Goal: Information Seeking & Learning: Compare options

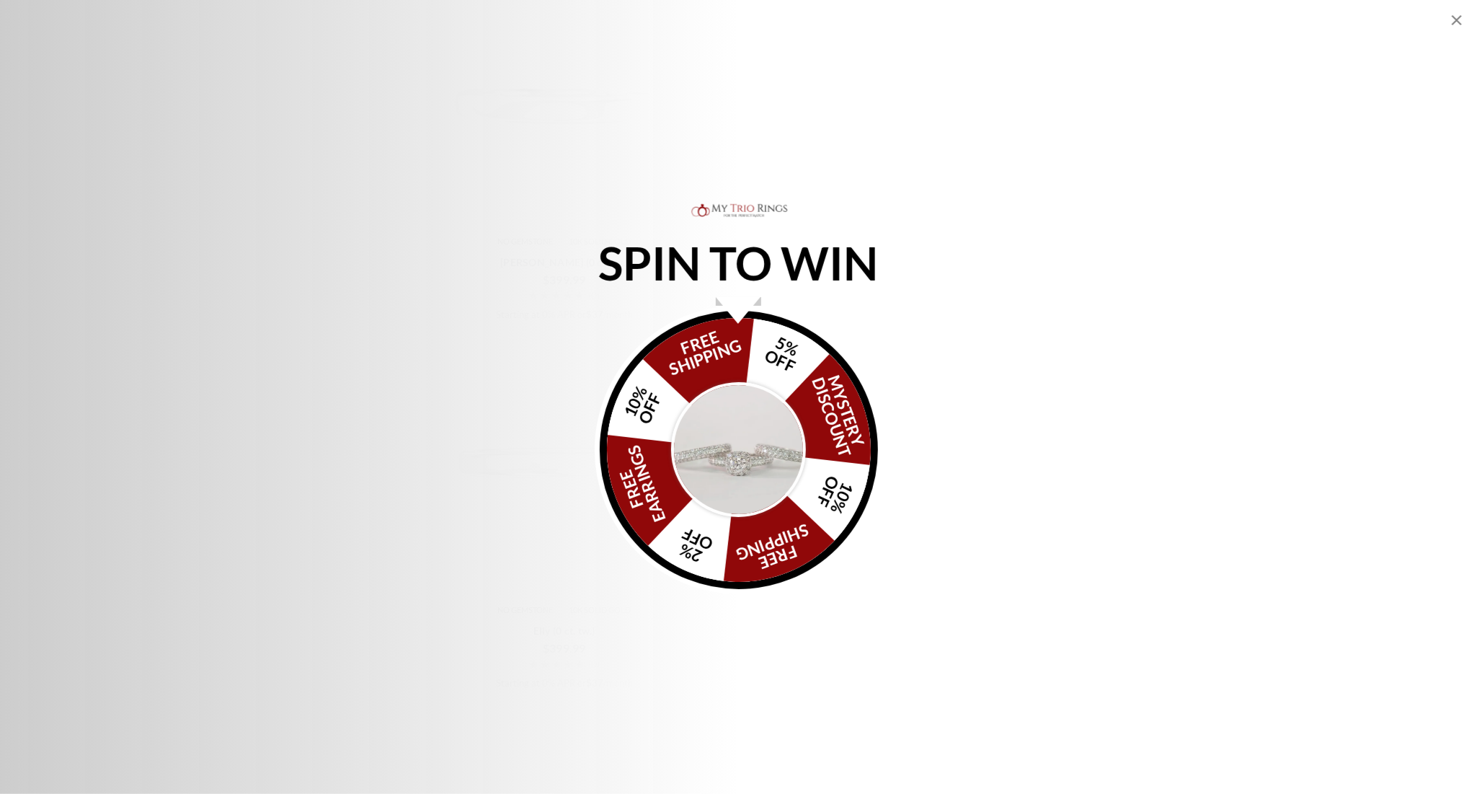
click at [1208, 649] on div "SPIN TO WIN FREE SHIPPING 5% OFF Mystery Discount 10% OFF FREE SHIPPING 2% OFF …" at bounding box center [738, 397] width 1477 height 794
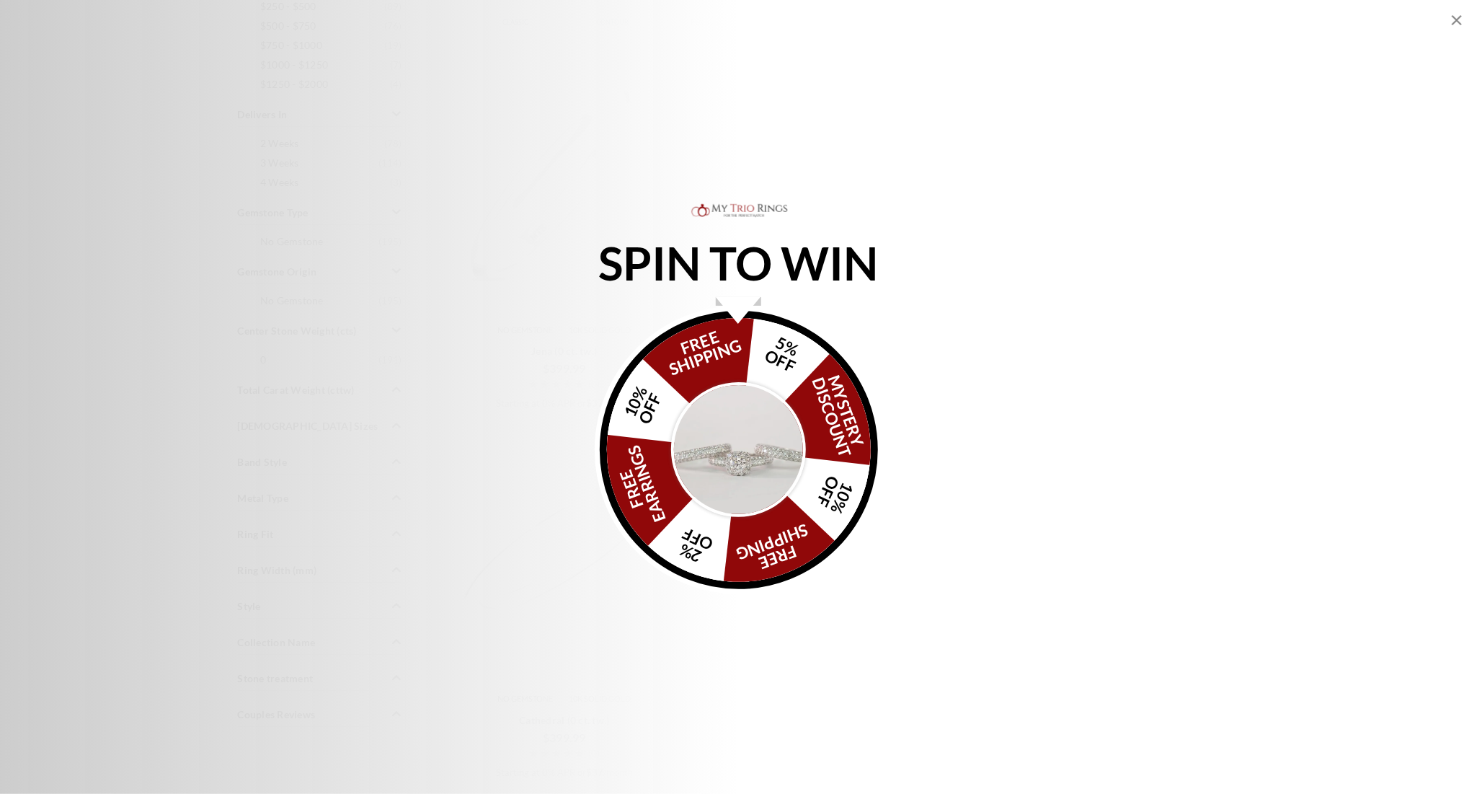
click at [746, 450] on img "Alia popup" at bounding box center [739, 450] width 136 height 136
click at [743, 446] on img "Alia popup" at bounding box center [739, 450] width 136 height 136
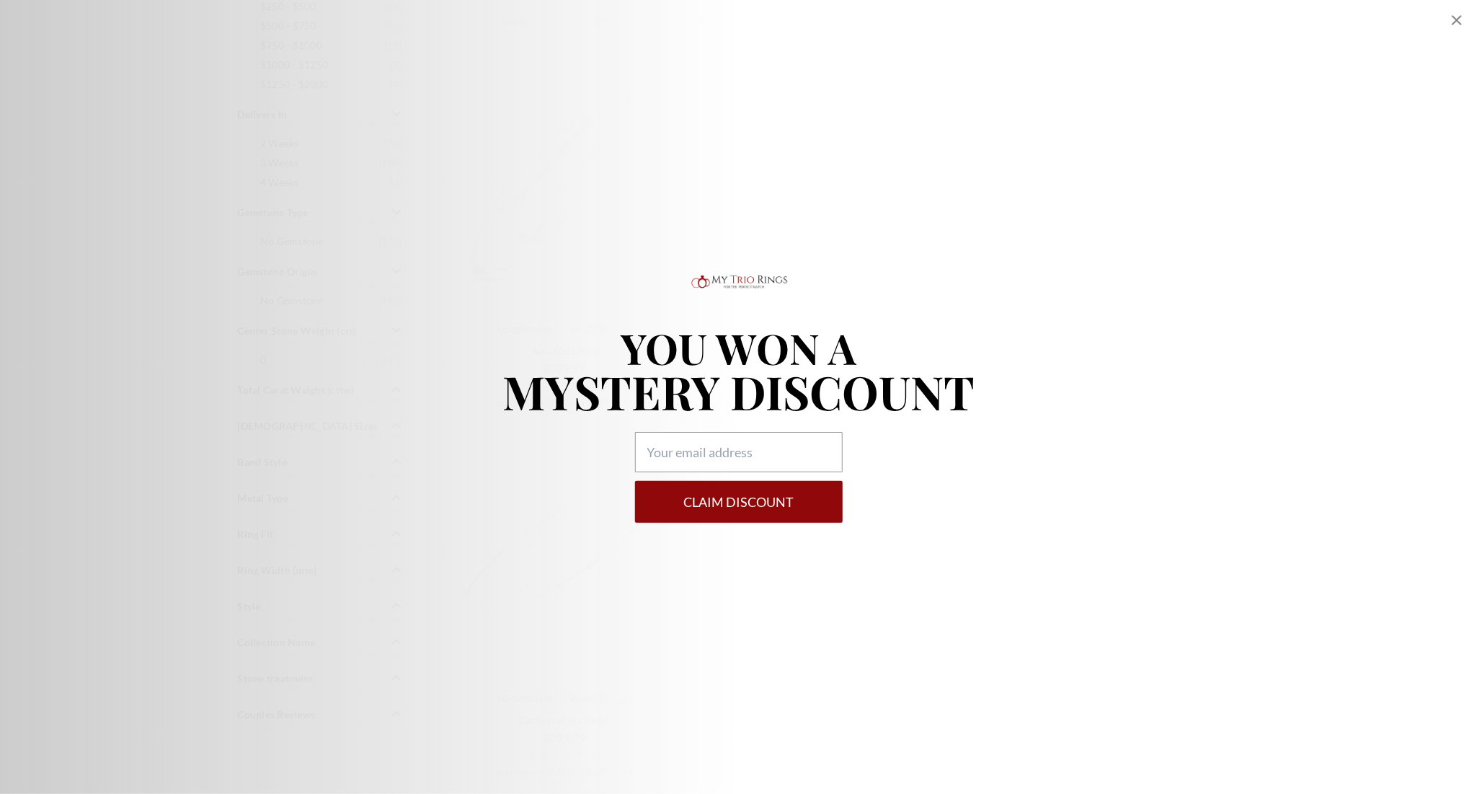
click at [771, 497] on button "Claim DISCOUNT" at bounding box center [739, 502] width 208 height 42
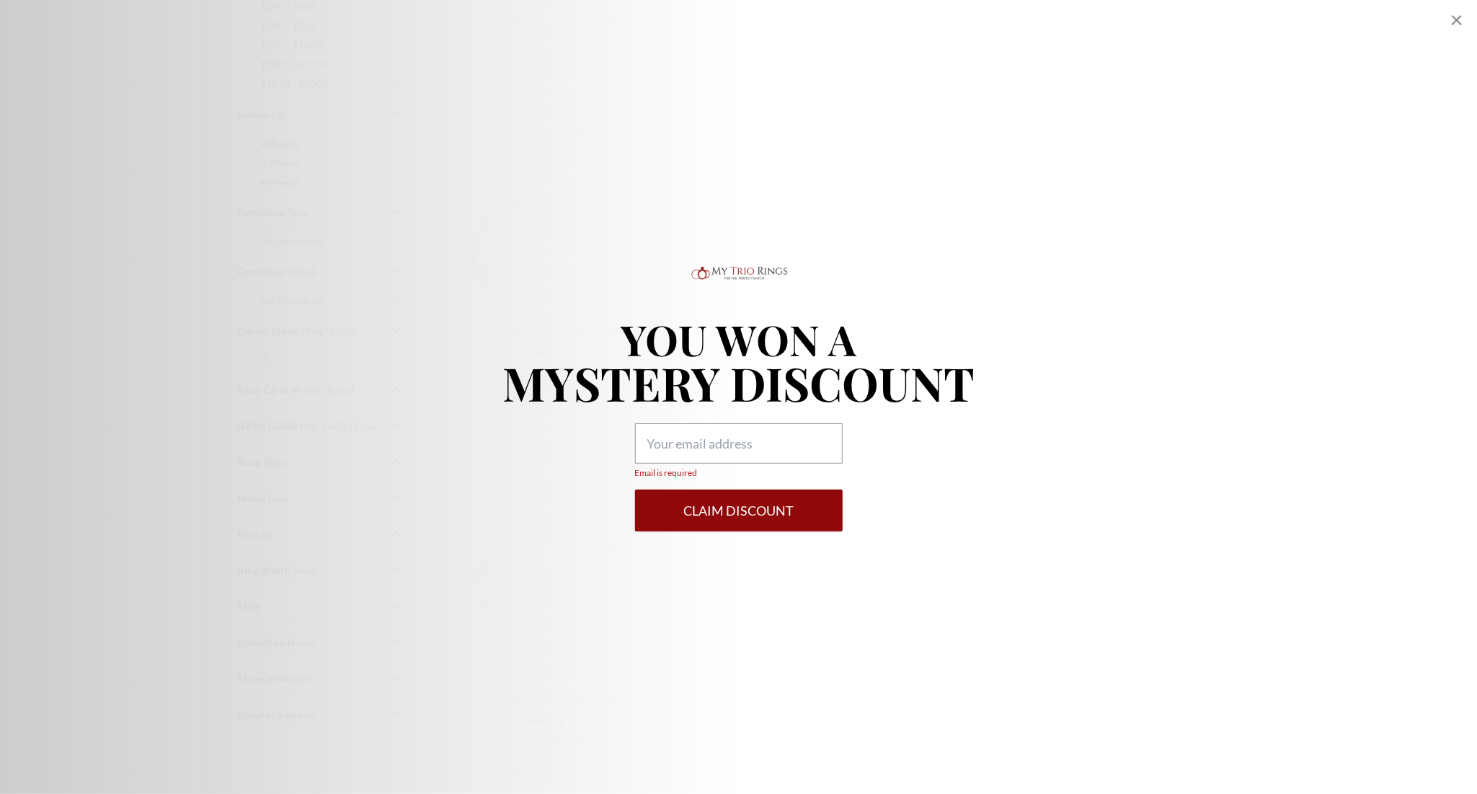
click at [1453, 19] on icon "Close popup" at bounding box center [1456, 20] width 17 height 17
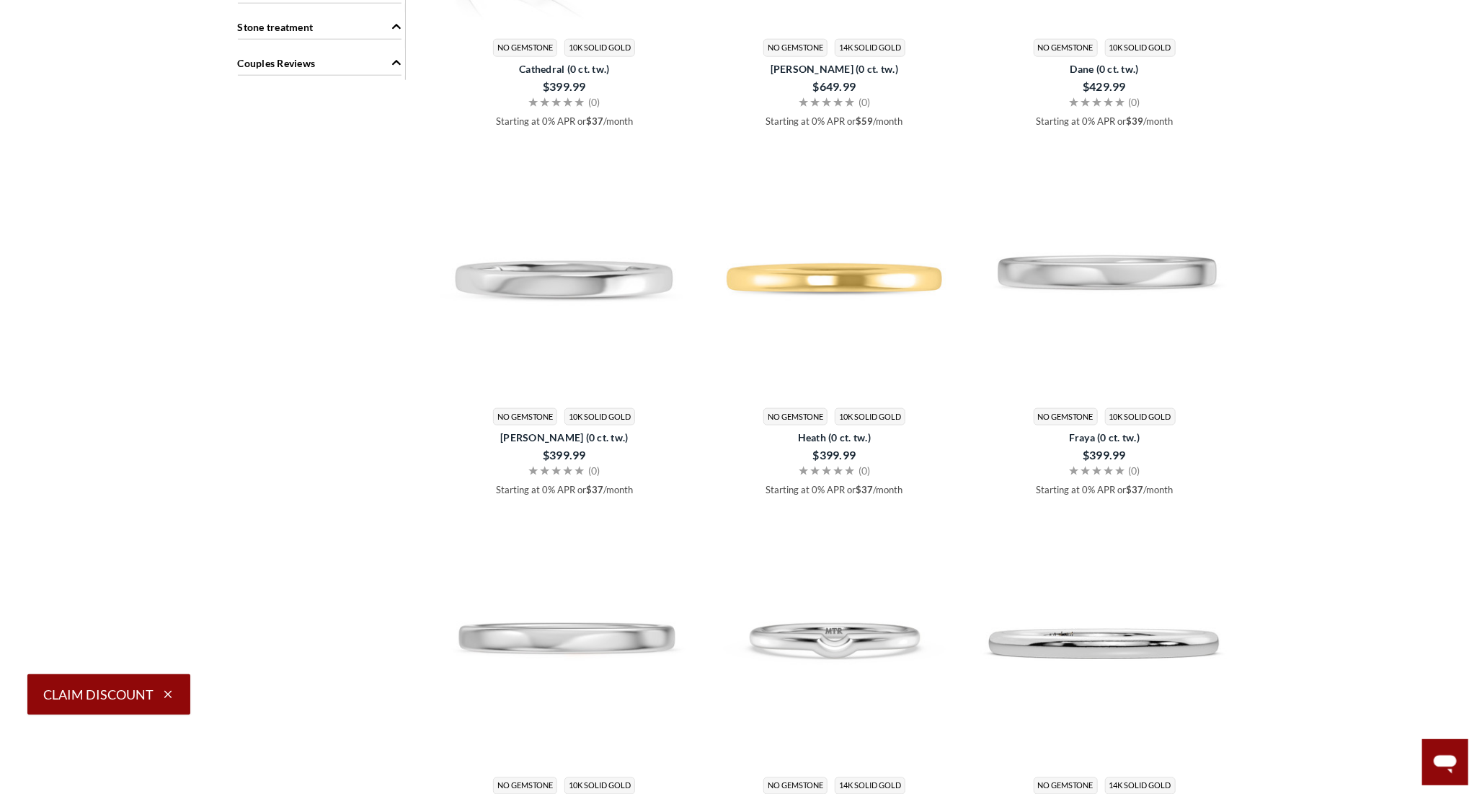
click at [1248, 691] on div "Search Within Results Price $250 - $500 ( 89 ) $500 - $750 ( 76 ) $750 - $1000 …" at bounding box center [739, 453] width 1021 height 2448
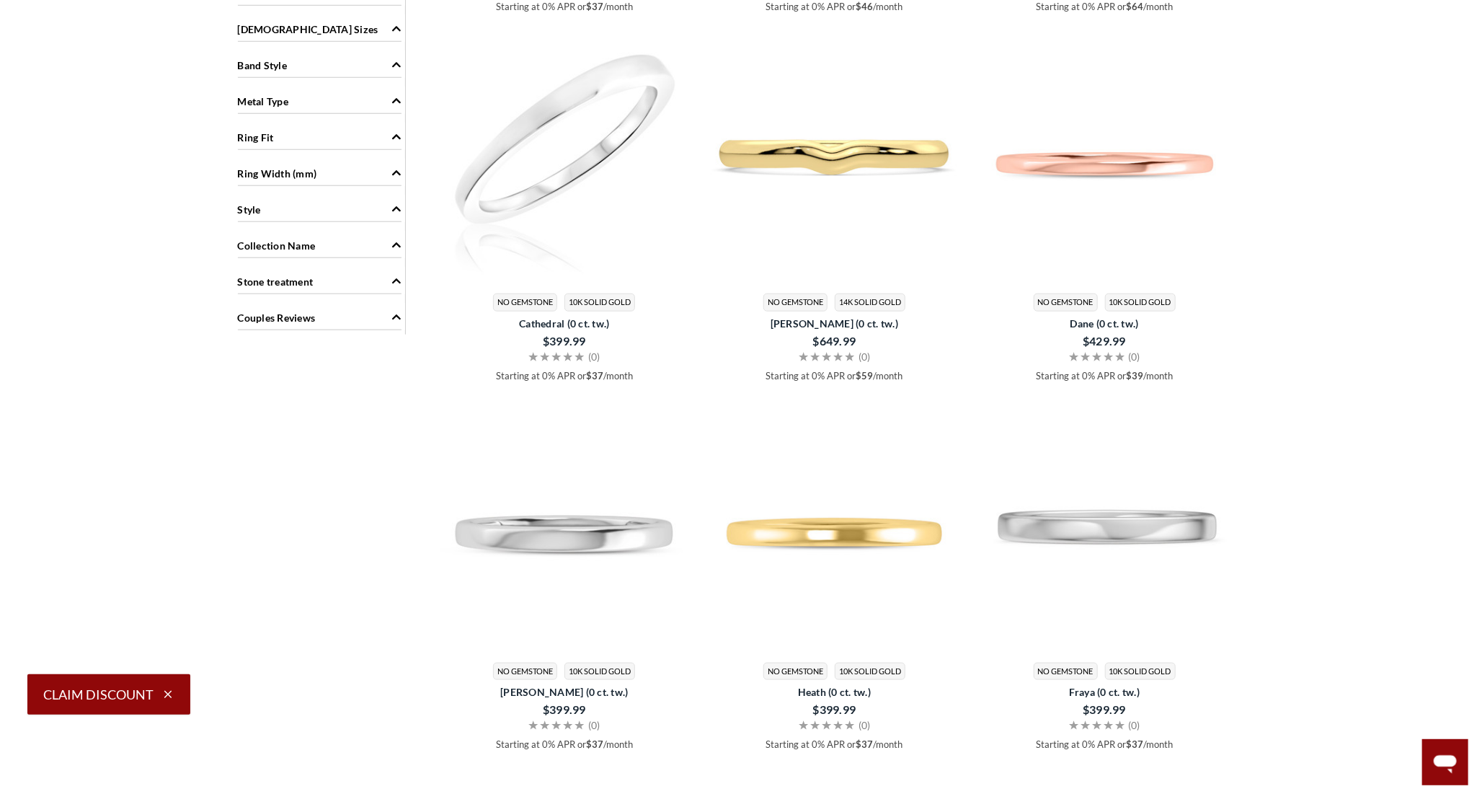
scroll to position [816, 0]
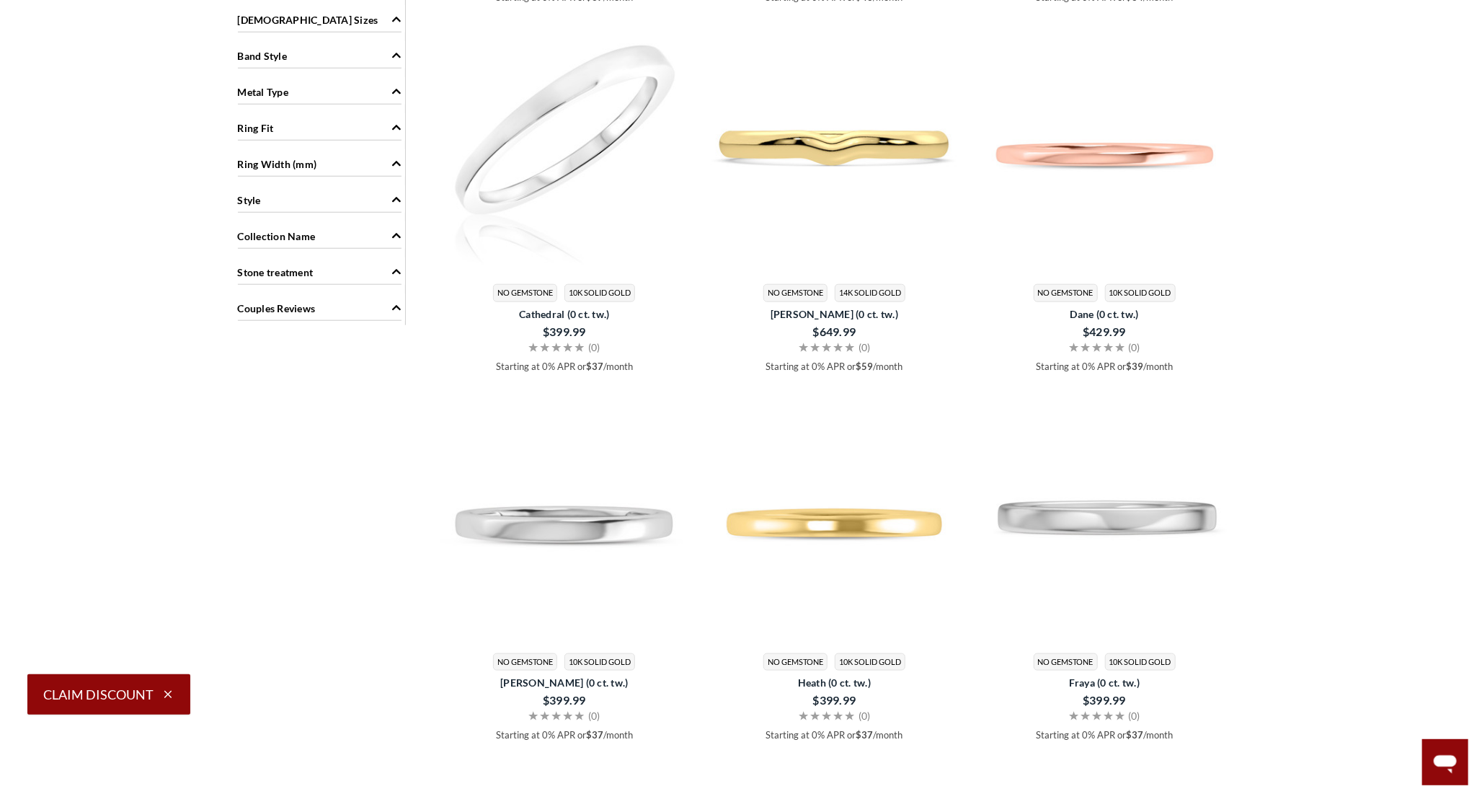
click at [1275, 696] on main "Home [DEMOGRAPHIC_DATA] Wedding Bands No Diamond Bands No Diamond Bands" at bounding box center [738, 628] width 1477 height 2588
click at [1276, 671] on main "Home [DEMOGRAPHIC_DATA] Wedding Bands No Diamond Bands No Diamond Bands" at bounding box center [738, 628] width 1477 height 2588
click at [1275, 637] on div "Starting at 0% APR or $37 /month. Check your purchasing power Starting at 0% AP…" at bounding box center [739, 681] width 1073 height 2481
click at [1275, 577] on main "Home [DEMOGRAPHIC_DATA] Wedding Bands No Diamond Bands No Diamond Bands" at bounding box center [738, 628] width 1477 height 2588
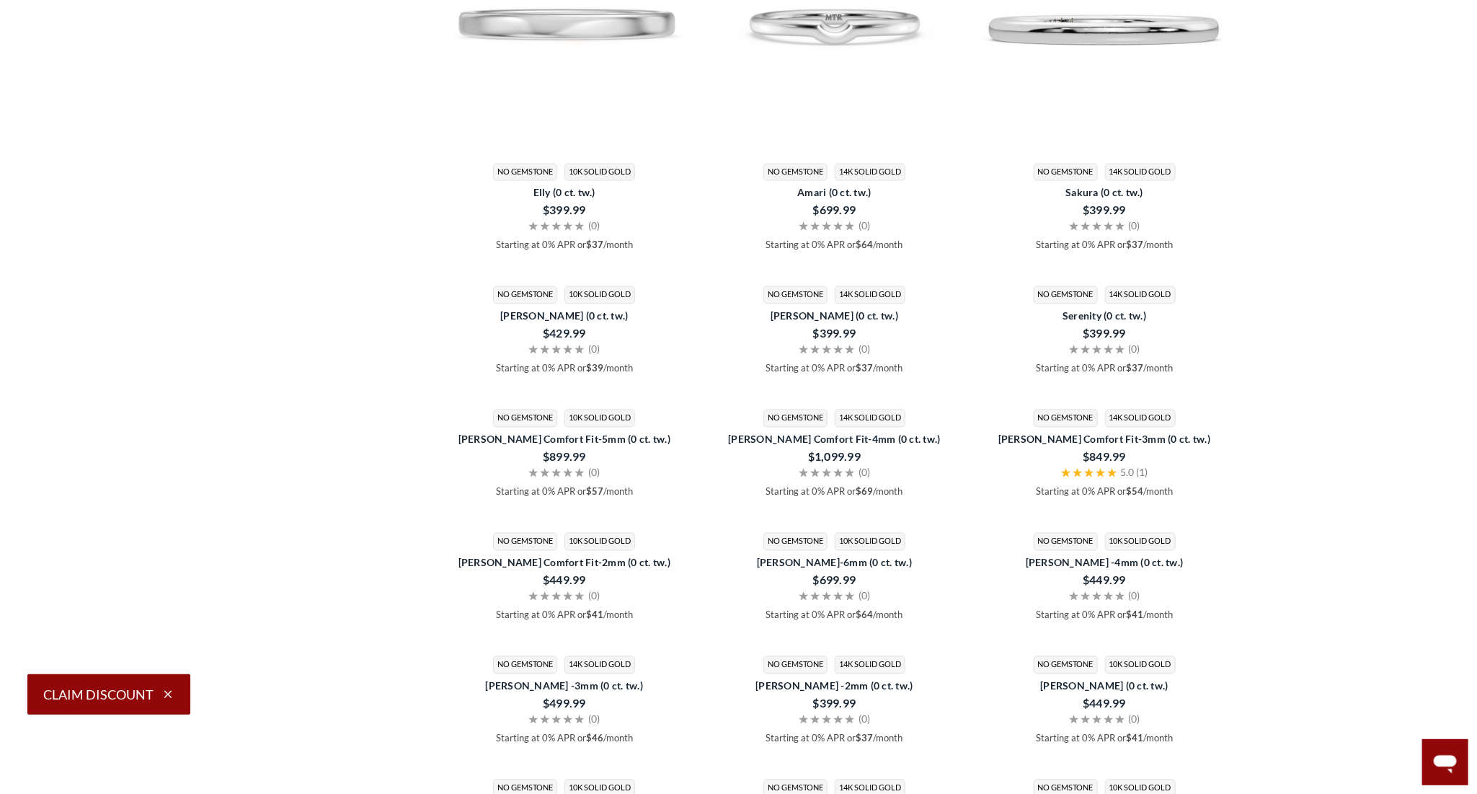
click at [1267, 752] on div "Starting at 0% APR or $37 /month. Check your purchasing power Starting at 0% AP…" at bounding box center [739, 437] width 1073 height 3709
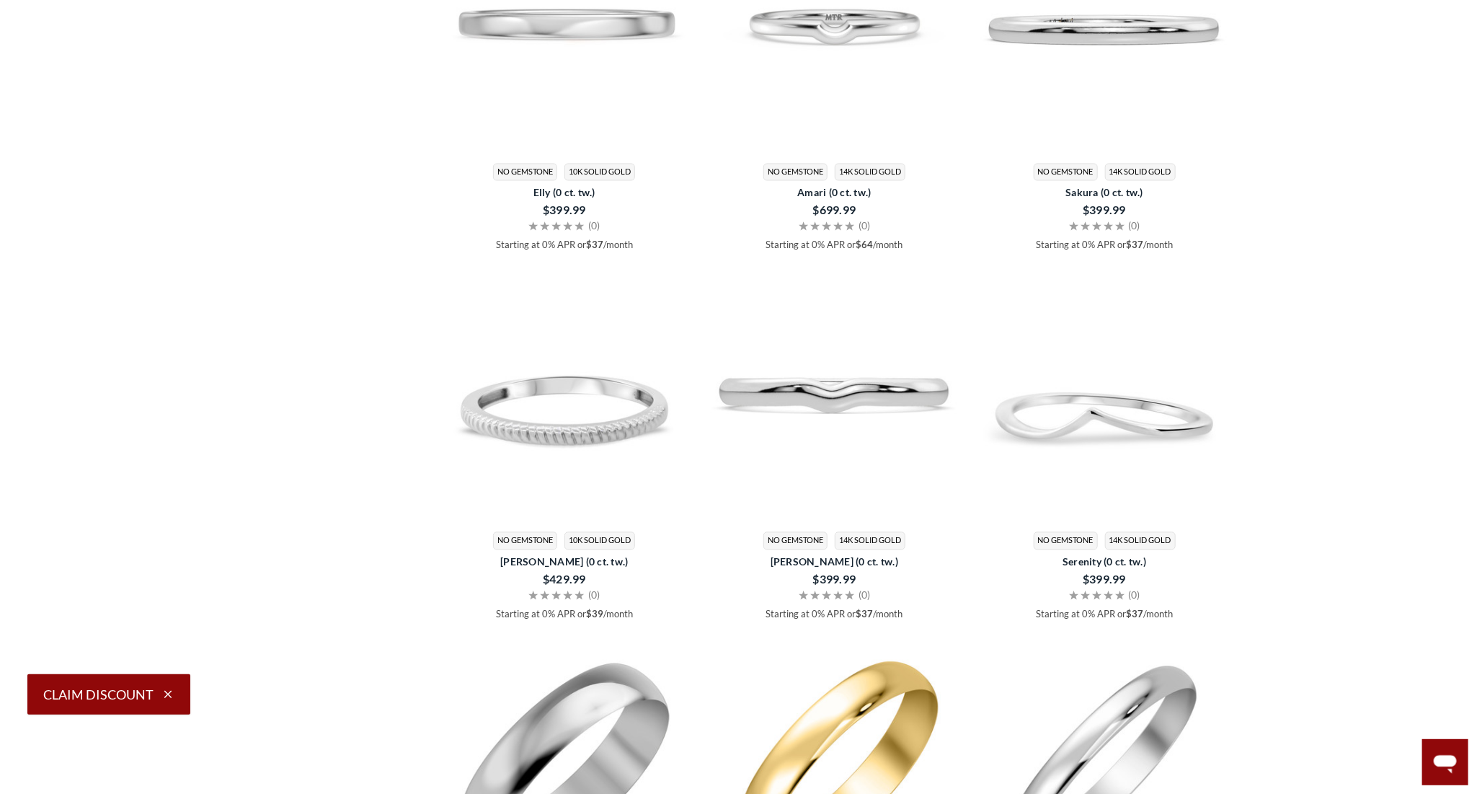
click at [1270, 724] on div "Starting at 0% APR or $37 /month. Check your purchasing power Starting at 0% AP…" at bounding box center [739, 437] width 1073 height 3709
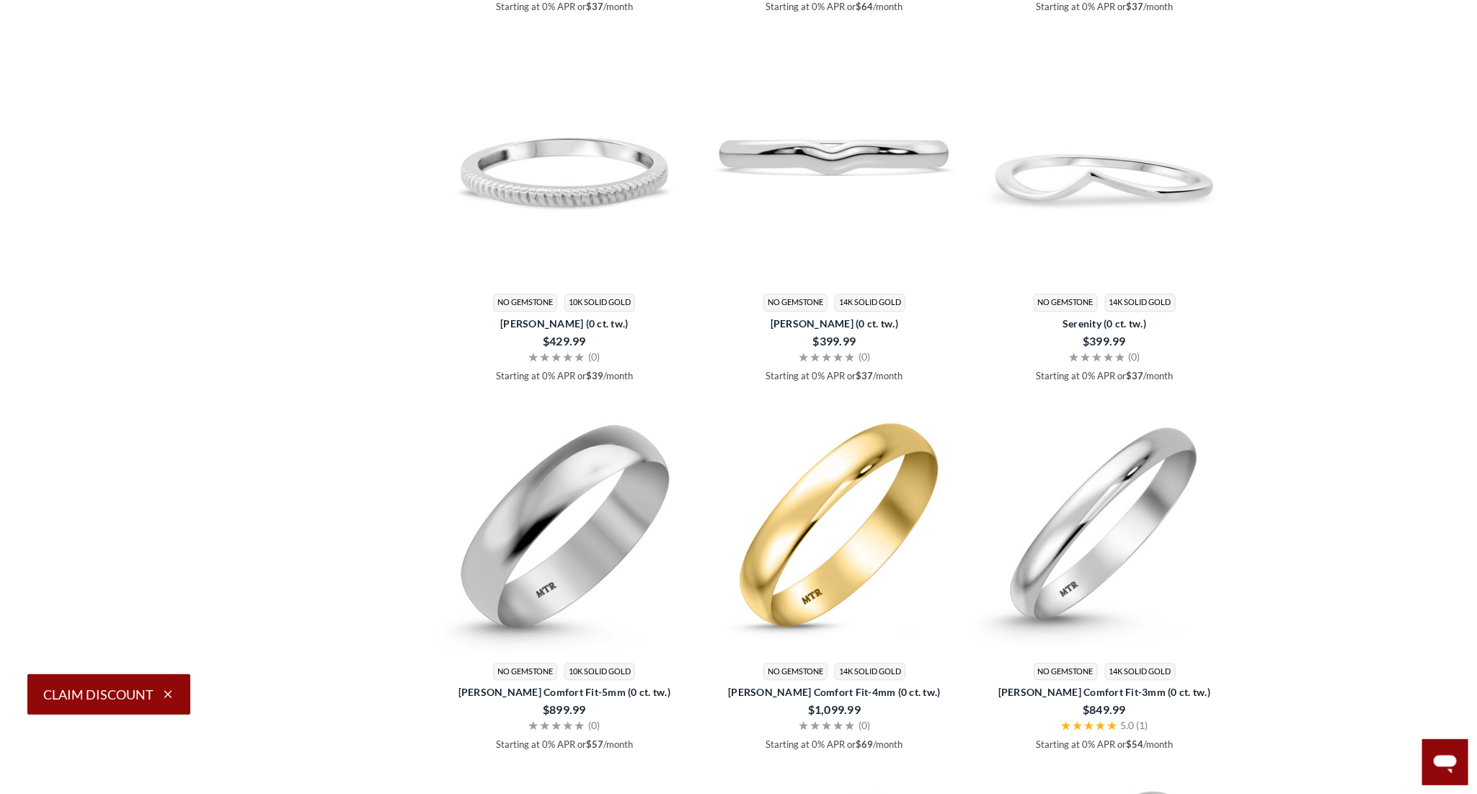
click at [1270, 696] on div "Starting at 0% APR or $37 /month. Check your purchasing power Starting at 0% AP…" at bounding box center [739, 198] width 1073 height 3709
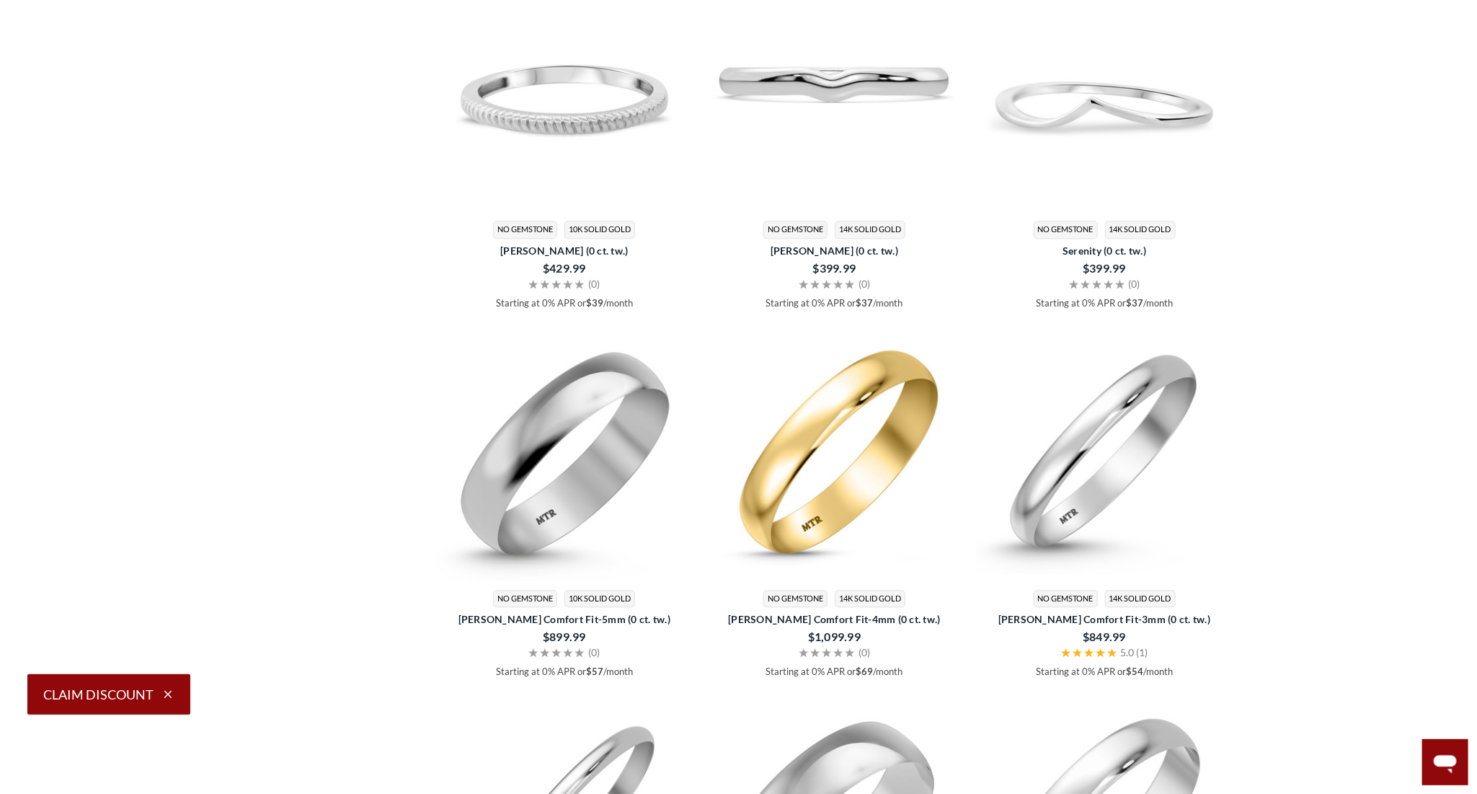
click at [1283, 719] on main "Home [DEMOGRAPHIC_DATA] Wedding Bands No Diamond Bands No Diamond Bands" at bounding box center [738, 72] width 1477 height 3816
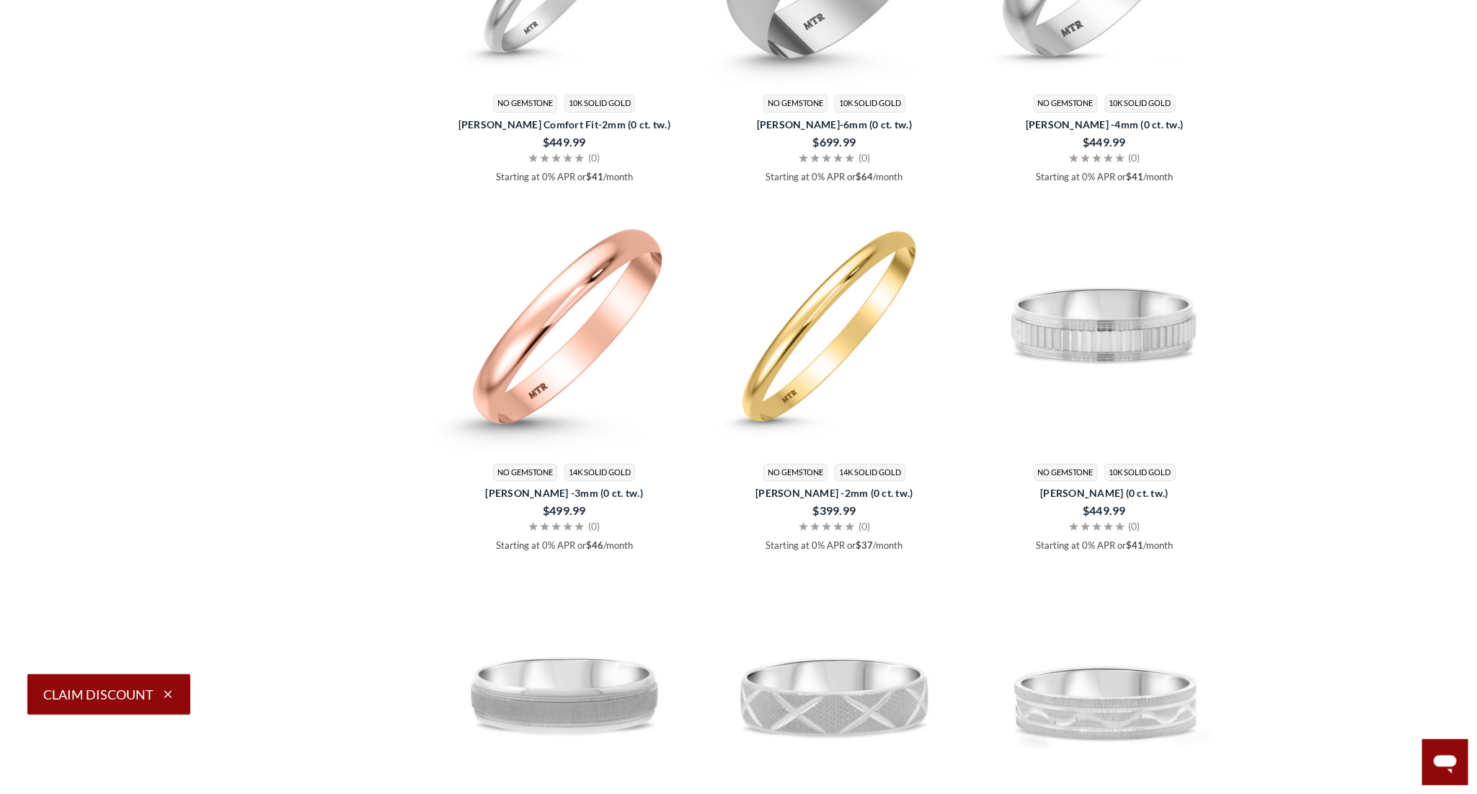
scroll to position [2890, 0]
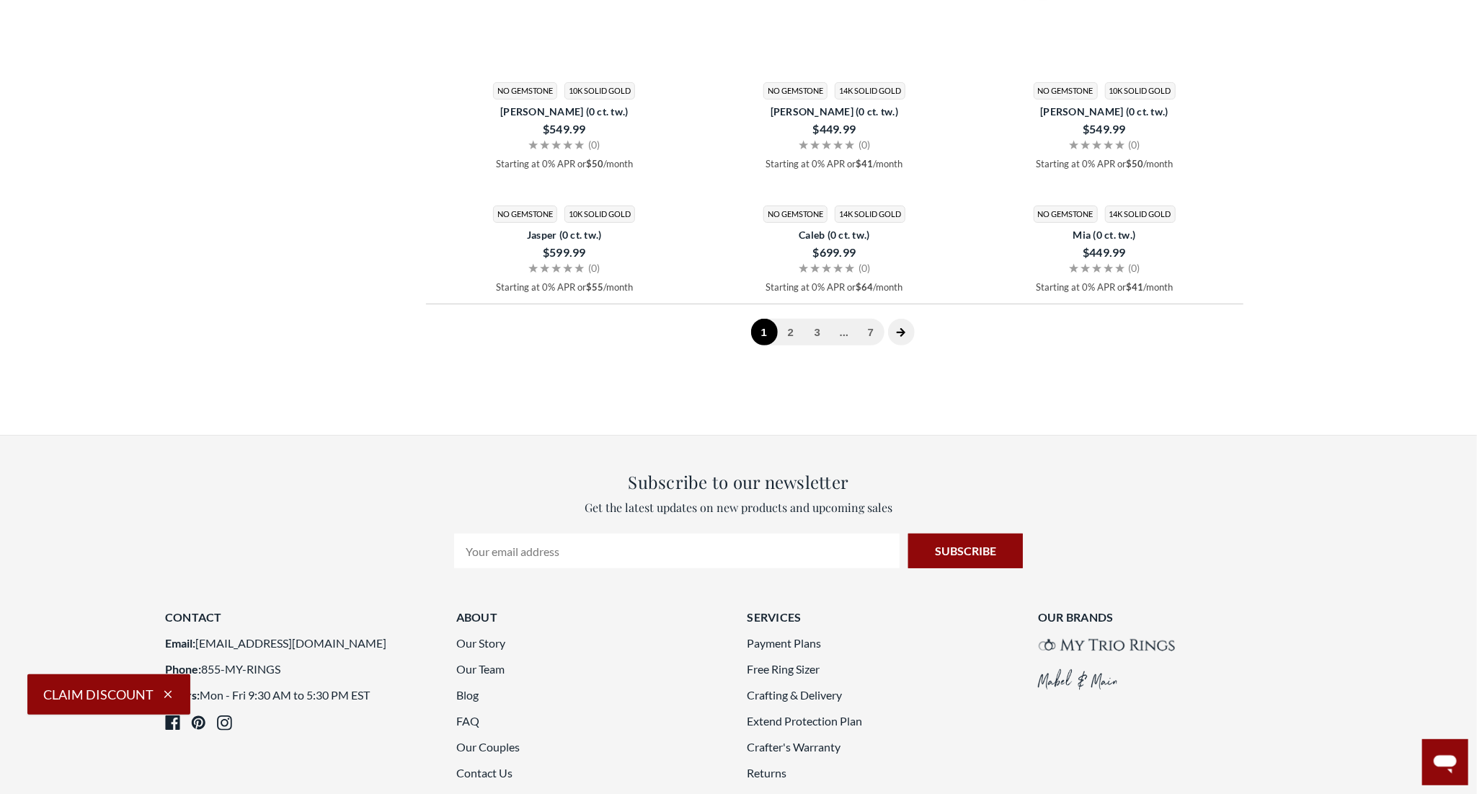
scroll to position [3598, 0]
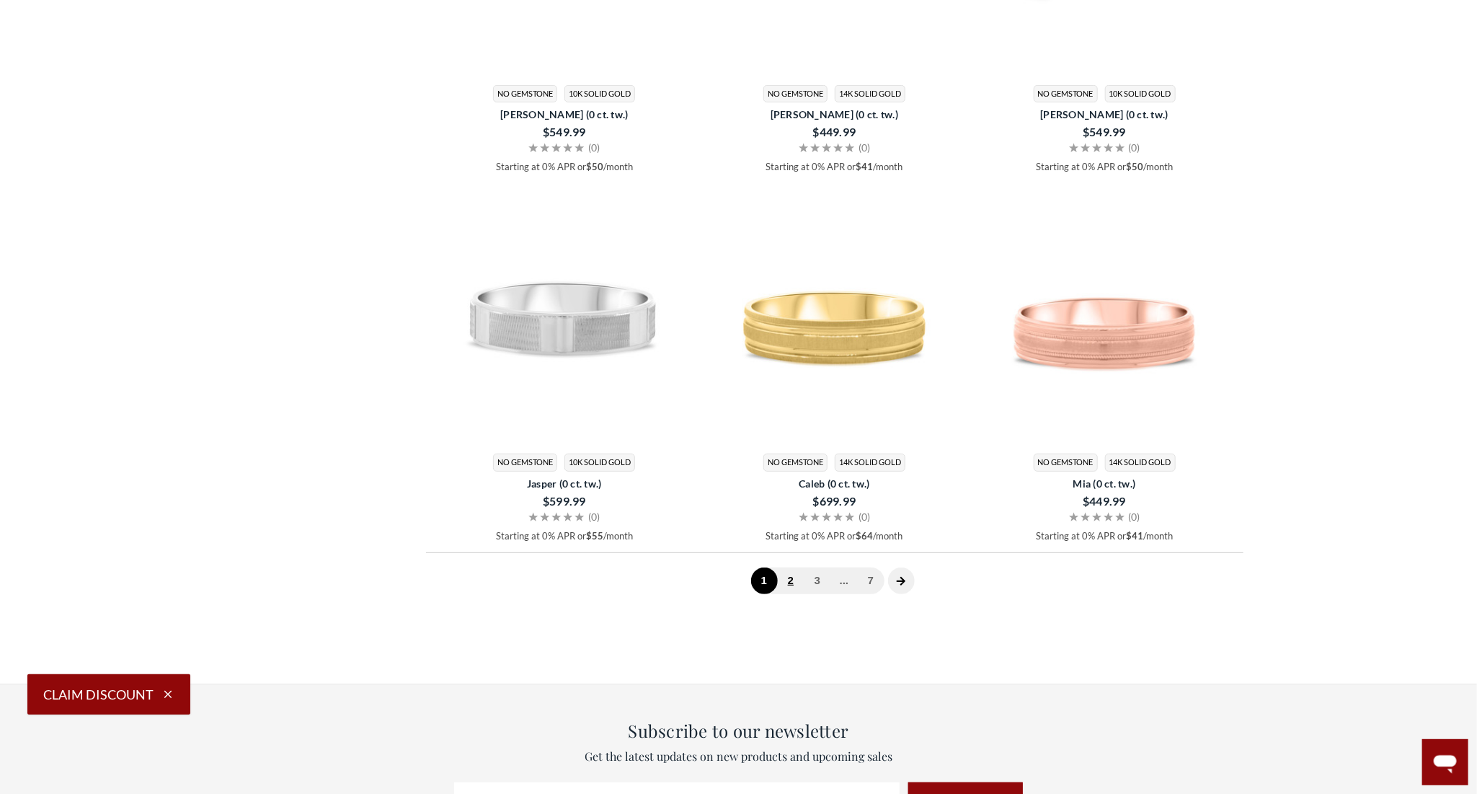
click at [790, 572] on link "2" at bounding box center [791, 580] width 27 height 27
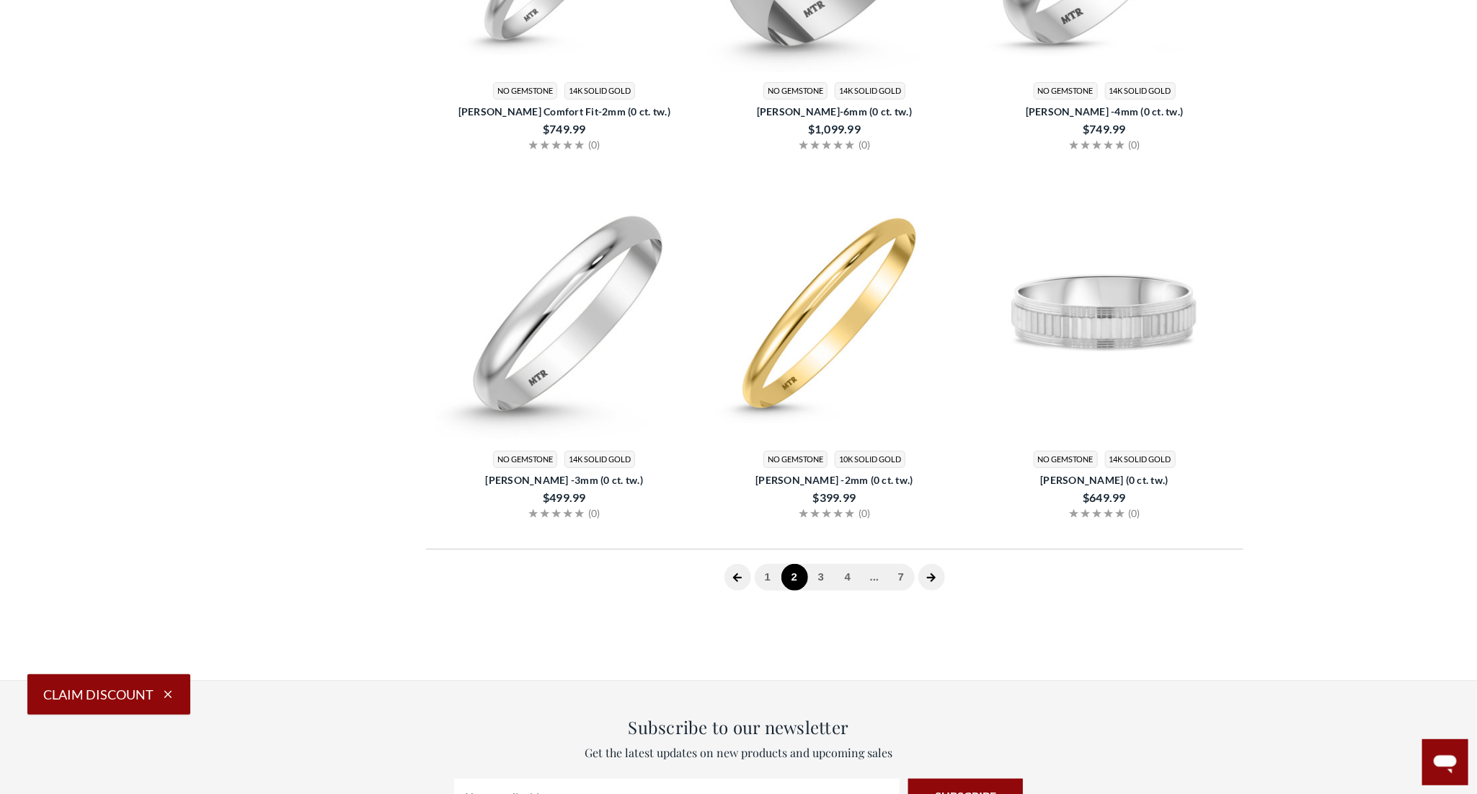
scroll to position [290, 0]
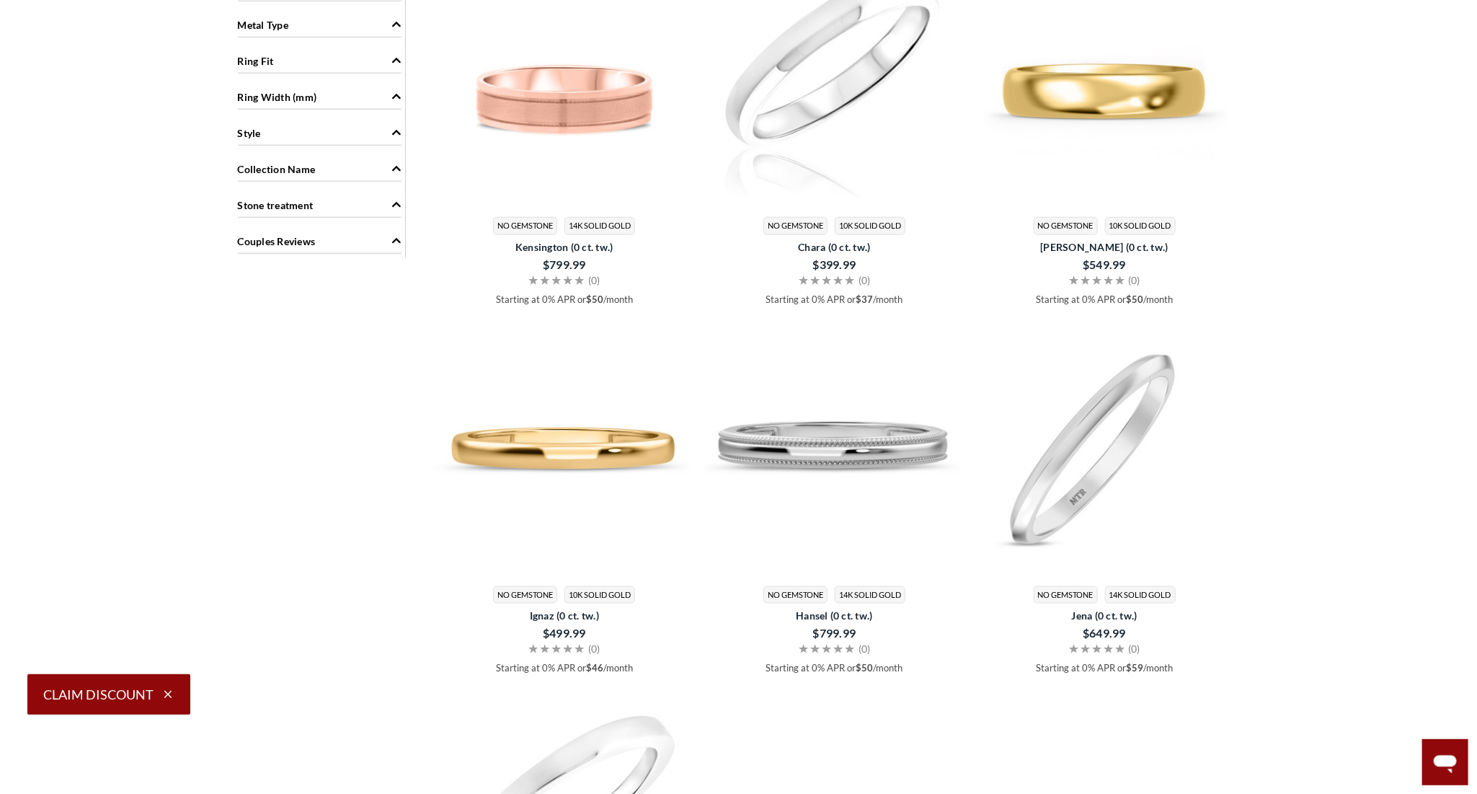
scroll to position [886, 0]
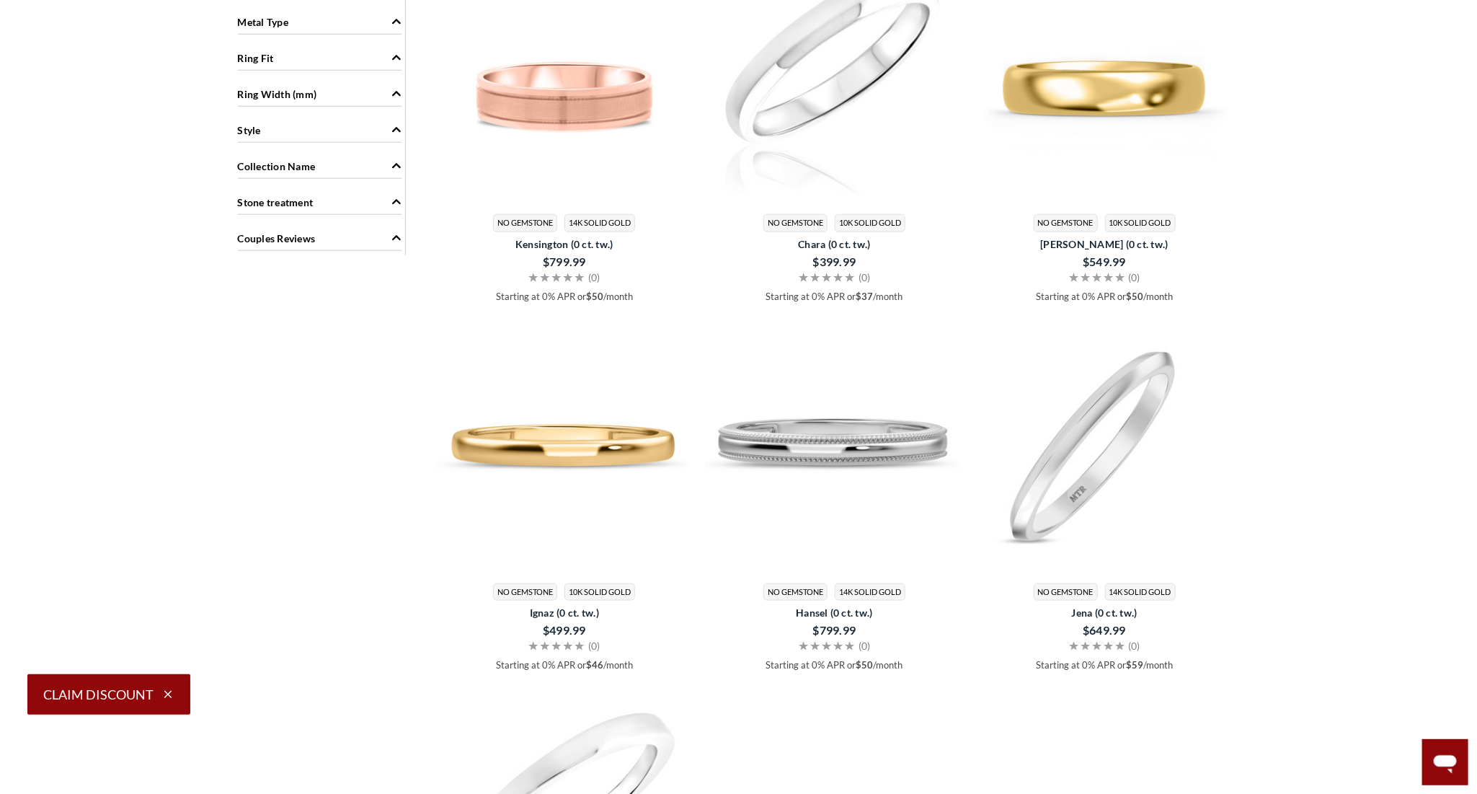
click at [1310, 703] on main "Home [DEMOGRAPHIC_DATA] Wedding Bands No Diamond Bands No Diamond Bands" at bounding box center [738, 804] width 1477 height 3080
click at [1311, 701] on main "Home [DEMOGRAPHIC_DATA] Wedding Bands No Diamond Bands No Diamond Bands" at bounding box center [738, 804] width 1477 height 3080
click at [1312, 701] on main "Home [DEMOGRAPHIC_DATA] Wedding Bands No Diamond Bands No Diamond Bands" at bounding box center [738, 804] width 1477 height 3080
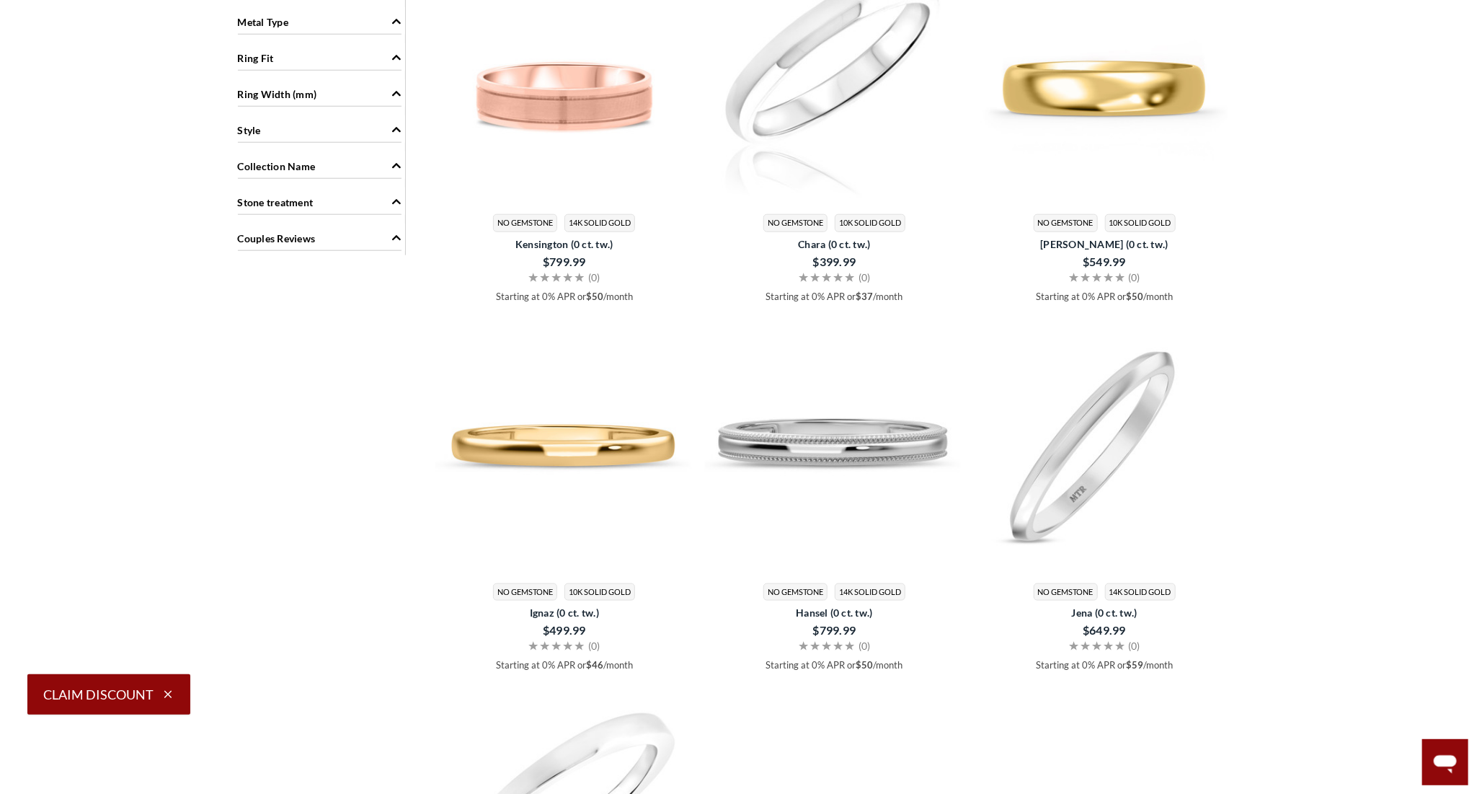
click at [1310, 700] on main "Home [DEMOGRAPHIC_DATA] Wedding Bands No Diamond Bands No Diamond Bands" at bounding box center [738, 804] width 1477 height 3080
click at [1311, 702] on main "Home [DEMOGRAPHIC_DATA] Wedding Bands No Diamond Bands No Diamond Bands" at bounding box center [738, 804] width 1477 height 3080
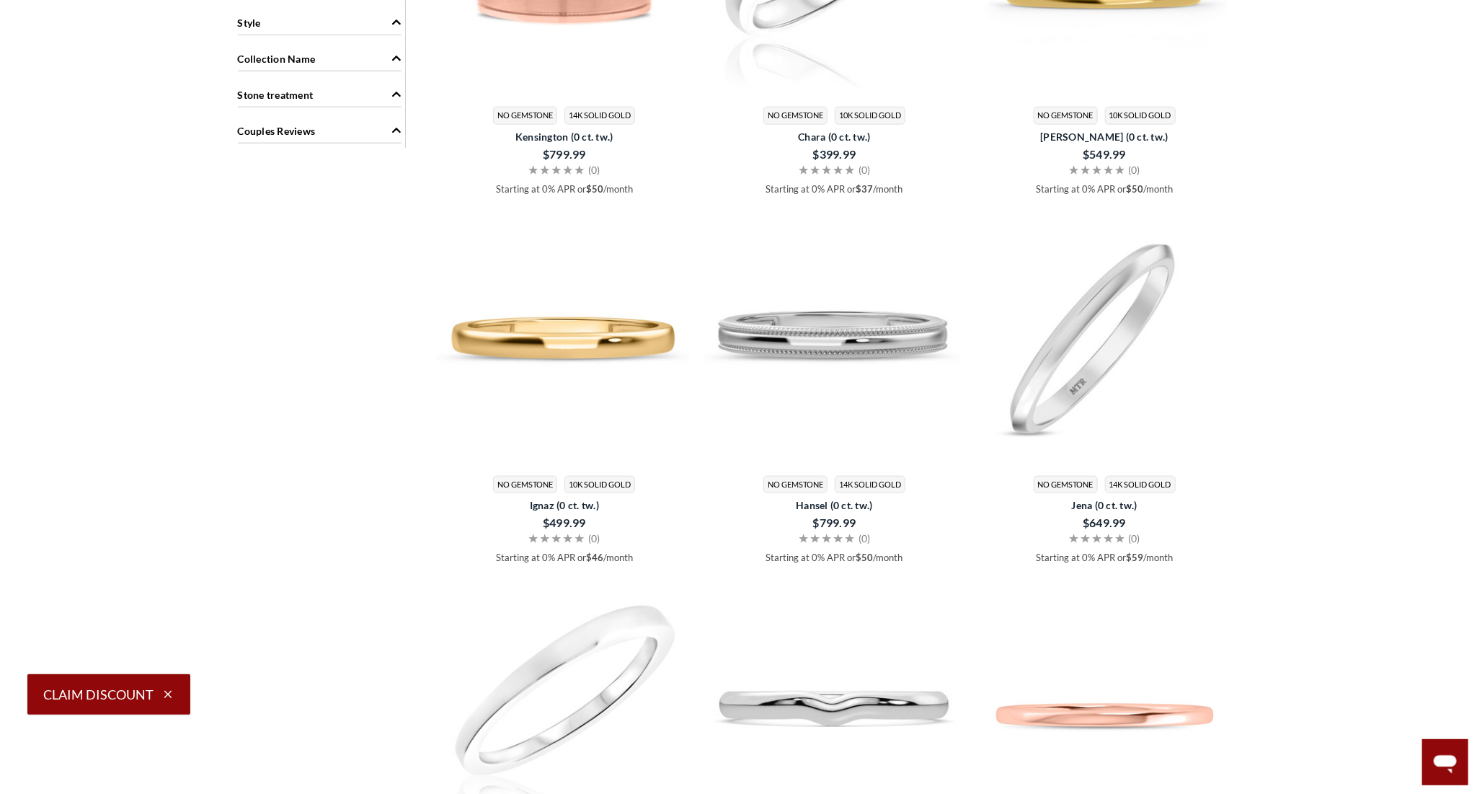
click at [1314, 717] on main "Home [DEMOGRAPHIC_DATA] Wedding Bands No Diamond Bands No Diamond Bands" at bounding box center [738, 696] width 1477 height 3080
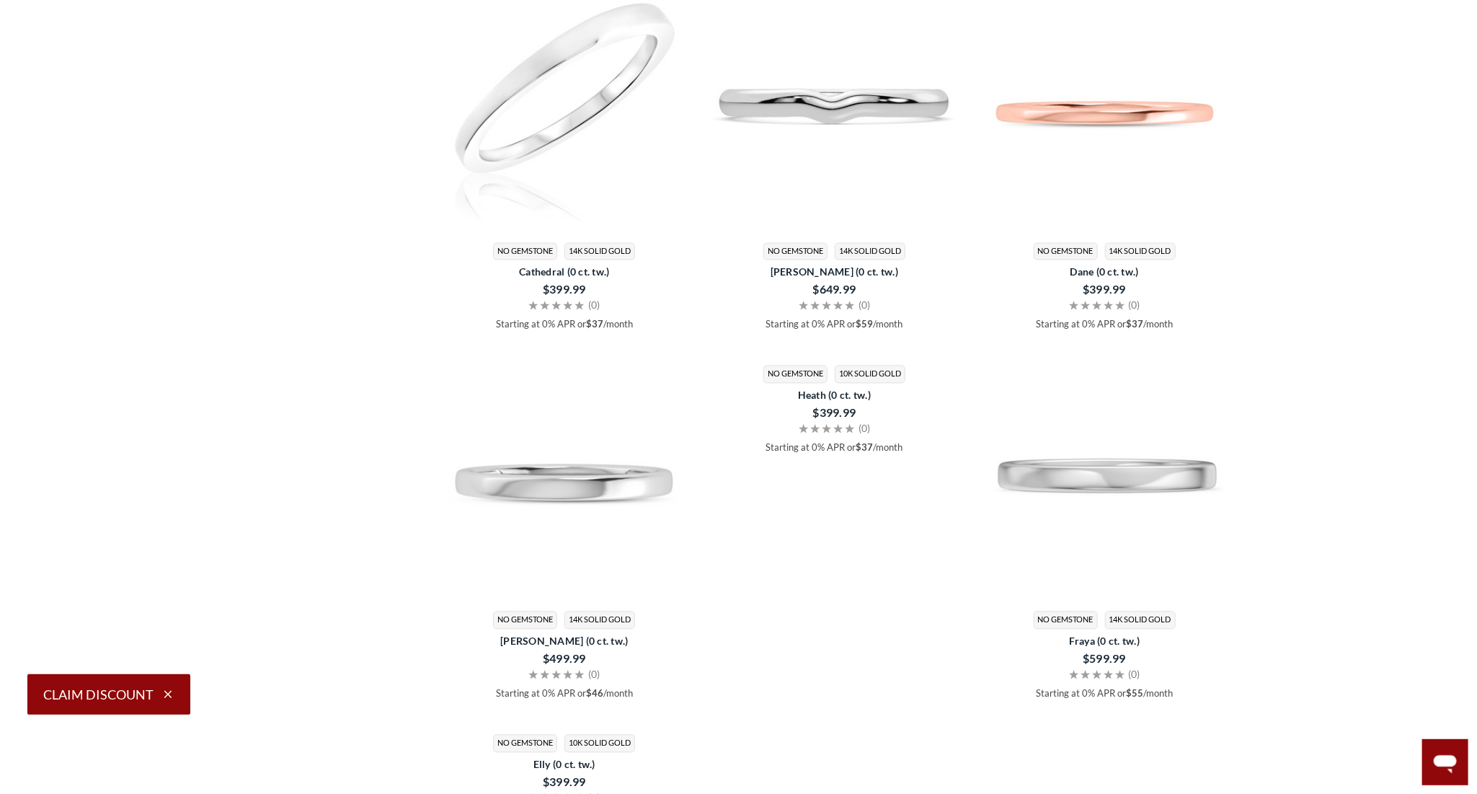
click at [1320, 688] on main "Home [DEMOGRAPHIC_DATA] Wedding Bands No Diamond Bands No Diamond Bands" at bounding box center [738, 585] width 1477 height 4062
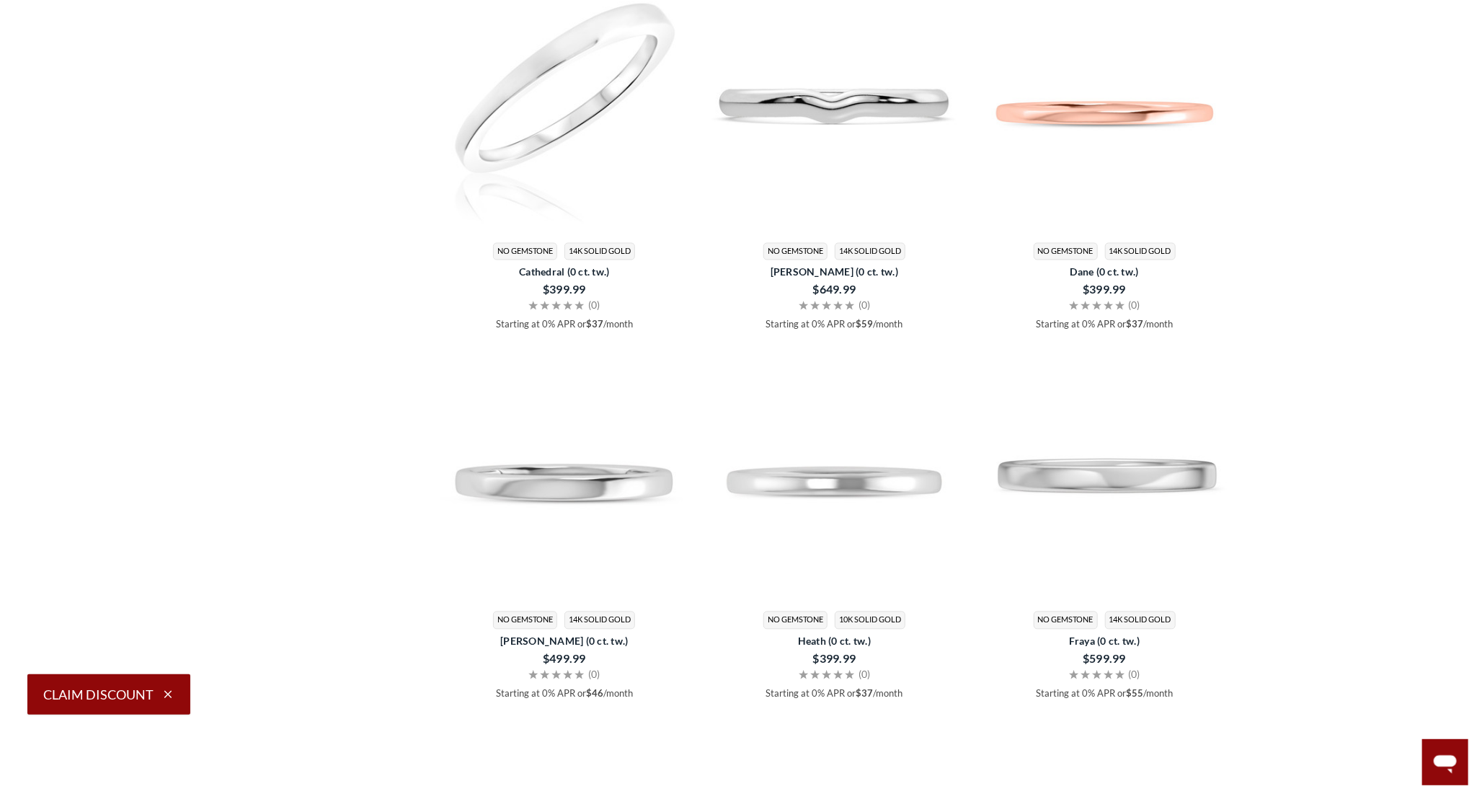
click at [1323, 668] on main "Home [DEMOGRAPHIC_DATA] Wedding Bands No Diamond Bands No Diamond Bands" at bounding box center [738, 585] width 1477 height 4062
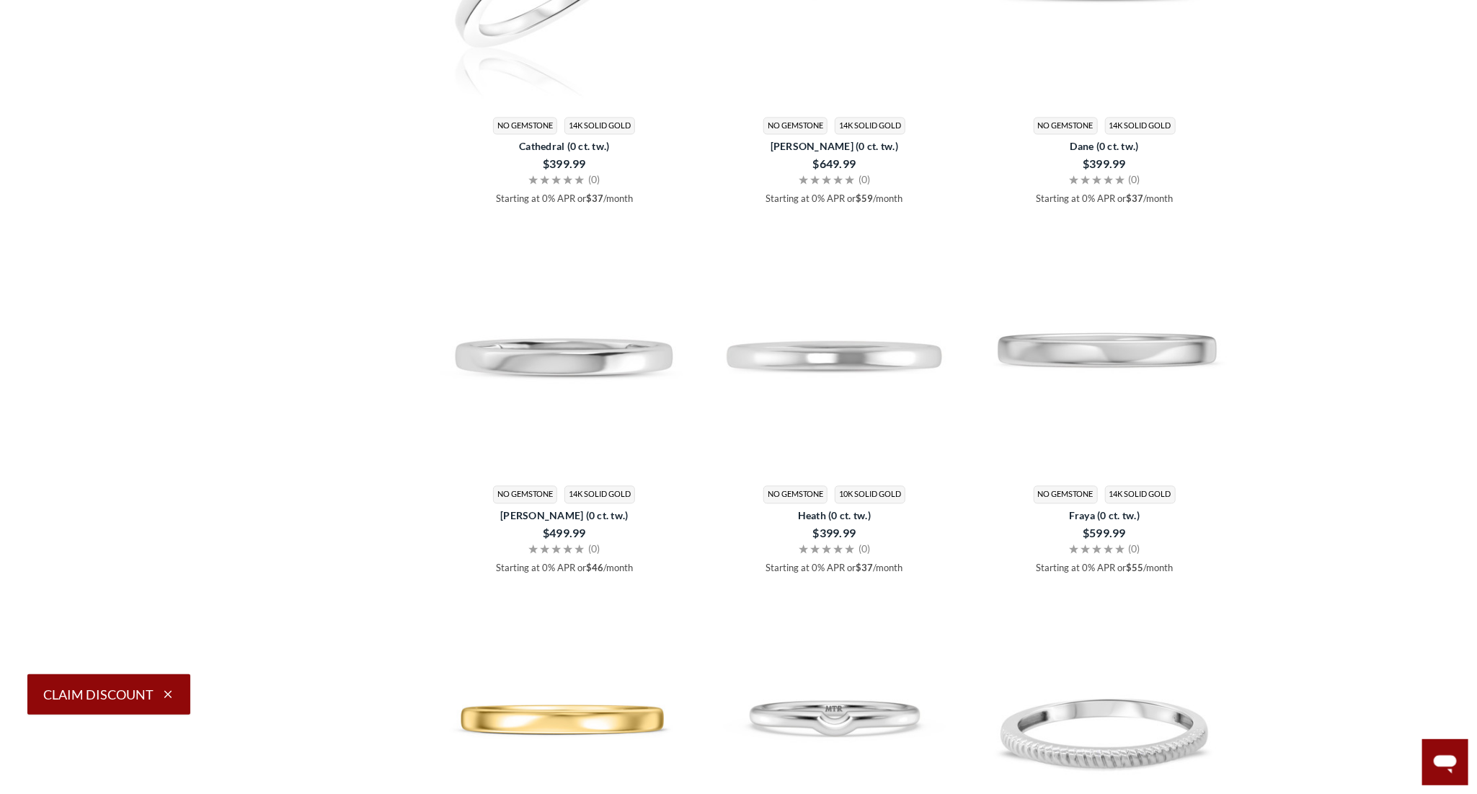
scroll to position [1724, 0]
